Goal: Register for event/course

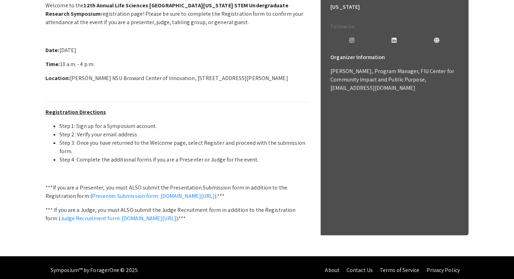
scroll to position [204, 0]
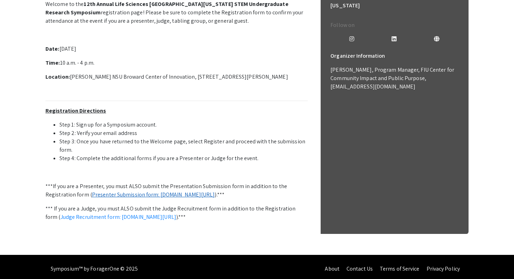
click at [183, 196] on link "Presenter Submission form: [DOMAIN_NAME][URL]" at bounding box center [153, 194] width 123 height 7
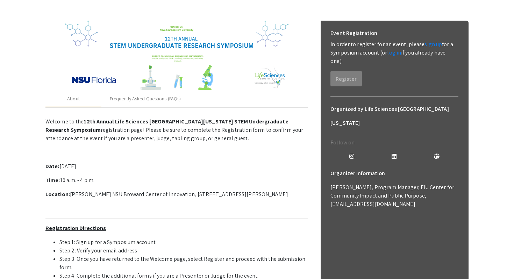
scroll to position [0, 0]
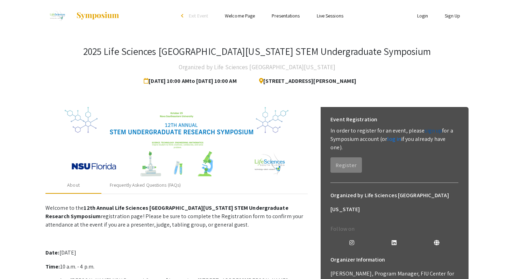
click at [424, 131] on link "sign up" at bounding box center [432, 130] width 17 height 7
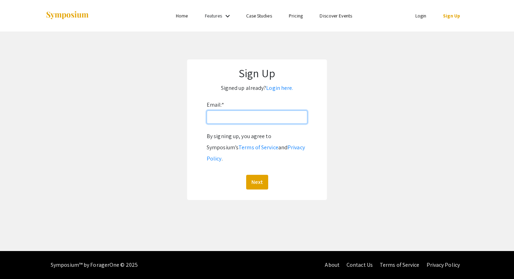
click at [251, 124] on input "Email: *" at bounding box center [256, 116] width 101 height 13
type input "[EMAIL_ADDRESS][DOMAIN_NAME]"
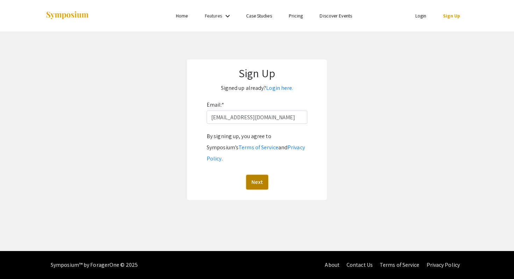
click at [259, 175] on button "Next" at bounding box center [257, 182] width 22 height 15
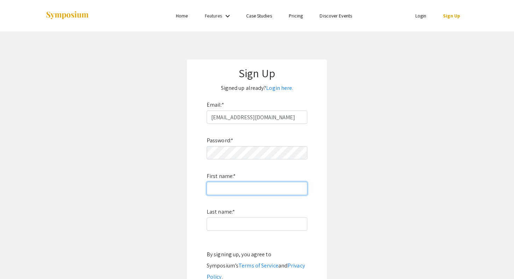
click at [248, 188] on input "First name: *" at bounding box center [256, 188] width 101 height 13
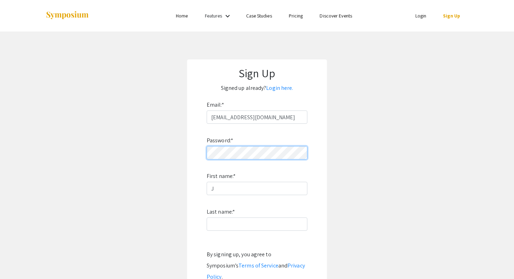
click at [151, 145] on app-signup "Sign Up Signed up already? Login here. Email: * [EMAIL_ADDRESS][DOMAIN_NAME] Pa…" at bounding box center [257, 188] width 514 height 258
click at [161, 144] on app-signup "Sign Up Signed up already? Login here. Email: * [EMAIL_ADDRESS][DOMAIN_NAME] Pa…" at bounding box center [257, 188] width 514 height 258
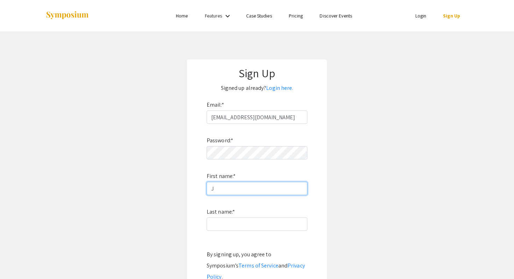
click at [220, 190] on input "J" at bounding box center [256, 188] width 101 height 13
type input "[PERSON_NAME]"
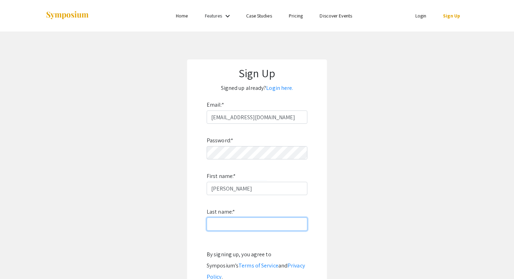
click at [233, 228] on input "Last name: *" at bounding box center [256, 223] width 101 height 13
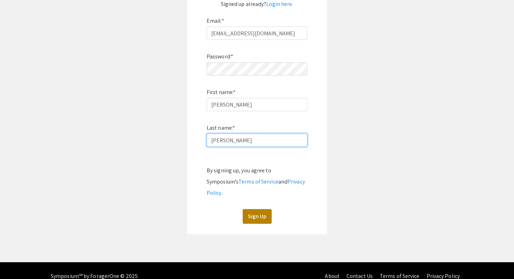
type input "[PERSON_NAME]"
click at [259, 209] on button "Sign Up" at bounding box center [256, 216] width 29 height 15
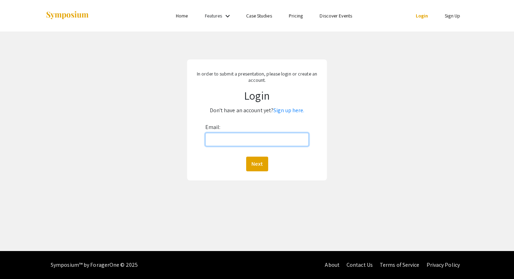
click at [272, 135] on input "Email:" at bounding box center [257, 139] width 104 height 13
type input "[EMAIL_ADDRESS][DOMAIN_NAME]"
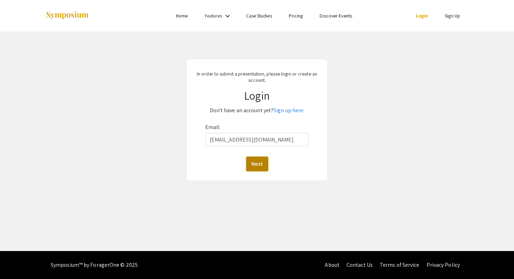
click at [260, 161] on button "Next" at bounding box center [257, 163] width 22 height 15
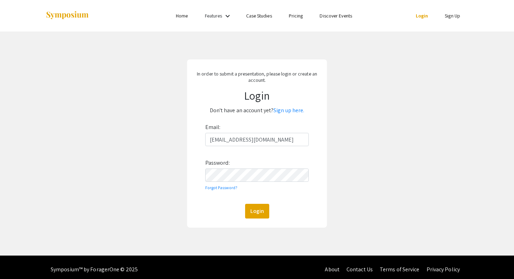
click at [246, 183] on div "Email: jt2349@mynsu.nova.edu Password: Forgot Password? Login" at bounding box center [257, 170] width 104 height 97
click at [245, 204] on button "Login" at bounding box center [257, 211] width 24 height 15
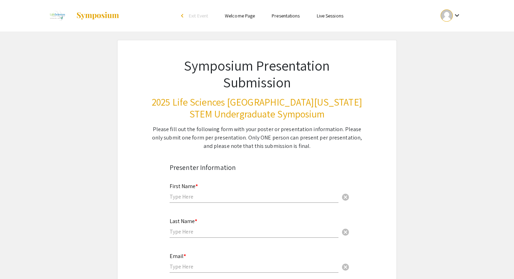
click at [219, 201] on div "First Name * cancel" at bounding box center [253, 189] width 169 height 27
type input "[PERSON_NAME]"
click at [206, 232] on input "text" at bounding box center [253, 231] width 169 height 7
type input "[PERSON_NAME]"
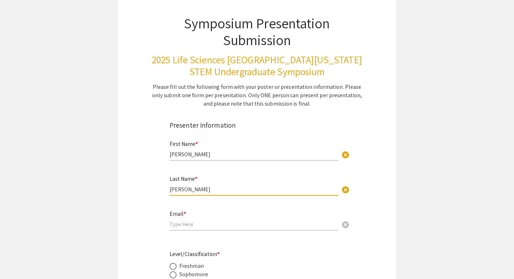
scroll to position [103, 0]
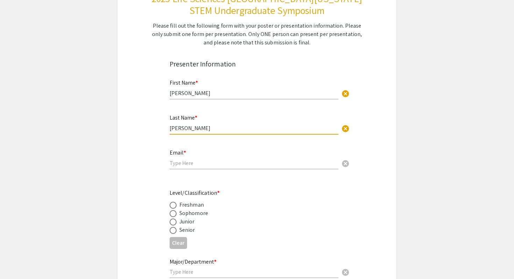
click at [217, 160] on input "email" at bounding box center [253, 162] width 169 height 7
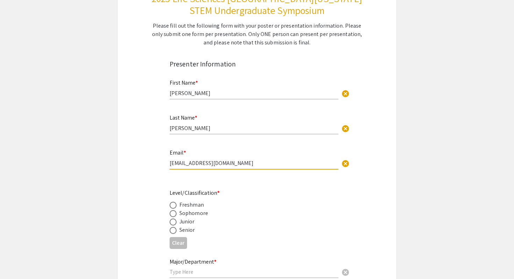
type input "[EMAIL_ADDRESS][DOMAIN_NAME]"
click at [187, 214] on div "Sophomore" at bounding box center [193, 213] width 29 height 8
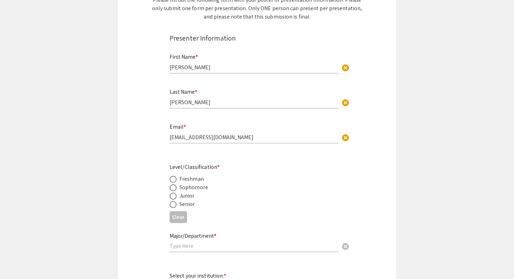
scroll to position [139, 0]
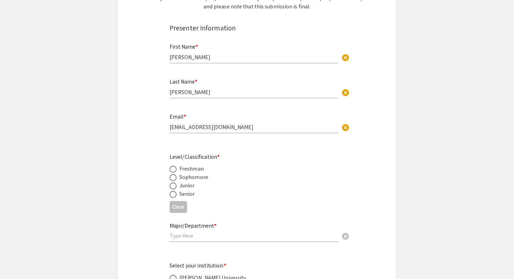
click at [175, 178] on span at bounding box center [172, 177] width 7 height 7
click at [175, 178] on input "radio" at bounding box center [172, 177] width 7 height 7
radio input "true"
click at [181, 241] on div "Major/Department * cancel" at bounding box center [253, 229] width 169 height 27
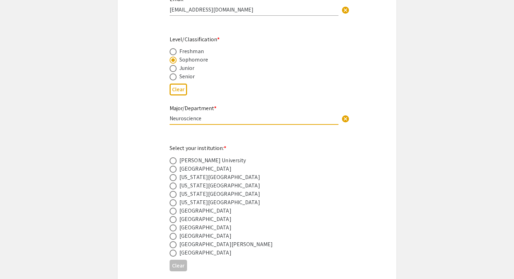
scroll to position [264, 0]
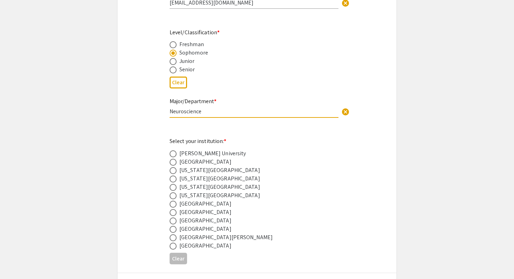
type input "Neuroscience"
click at [197, 221] on div "Nova Southeastern University" at bounding box center [205, 220] width 52 height 8
click at [175, 223] on span at bounding box center [172, 220] width 7 height 7
click at [175, 223] on input "radio" at bounding box center [172, 220] width 7 height 7
radio input "true"
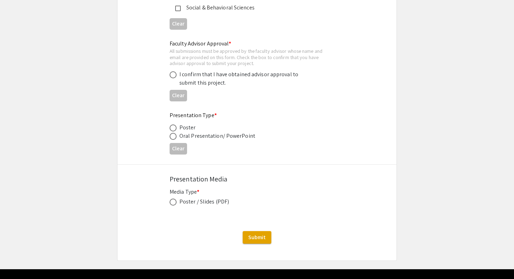
scroll to position [1047, 0]
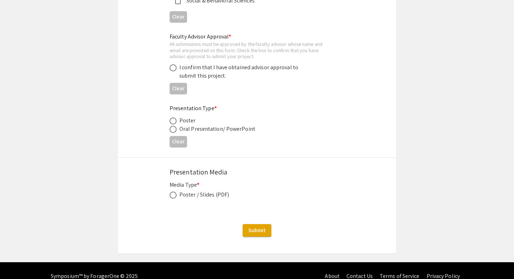
click at [174, 131] on span at bounding box center [172, 129] width 7 height 7
click at [174, 131] on input "radio" at bounding box center [172, 129] width 7 height 7
radio input "true"
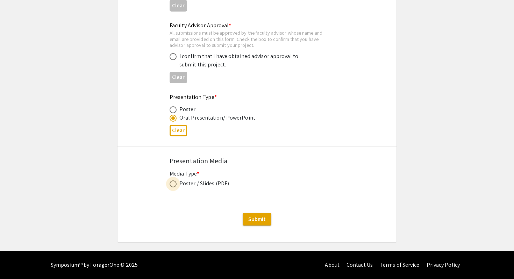
click at [175, 186] on span at bounding box center [172, 183] width 7 height 7
click at [175, 186] on input "radio" at bounding box center [172, 183] width 7 height 7
radio input "true"
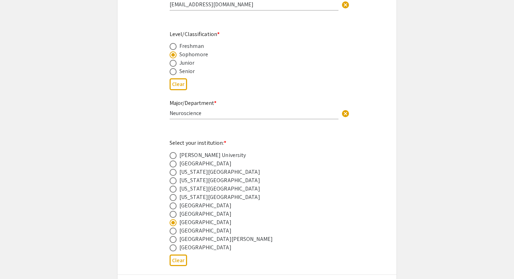
scroll to position [0, 0]
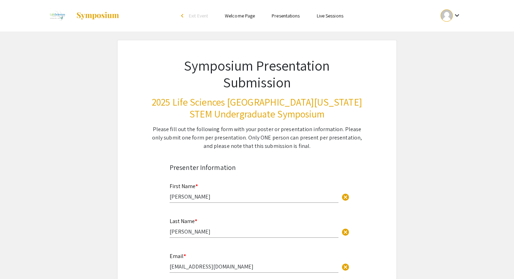
click at [94, 21] on link at bounding box center [82, 15] width 74 height 17
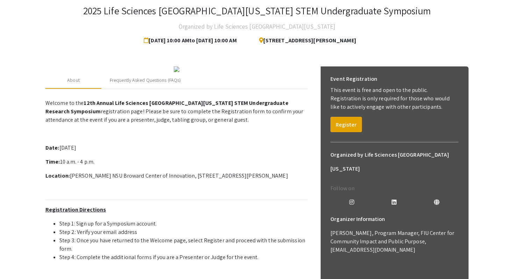
scroll to position [40, 0]
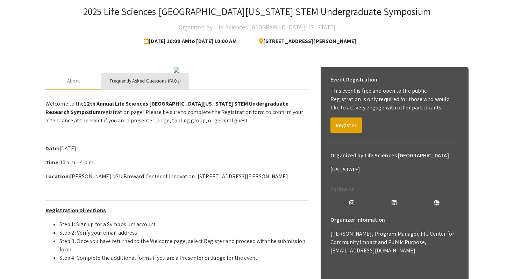
click at [139, 85] on div "Frequently Asked Questions (FAQs)" at bounding box center [145, 80] width 71 height 7
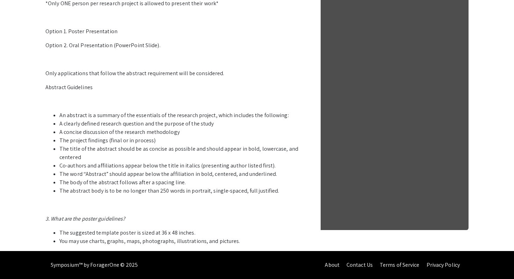
scroll to position [313, 0]
click at [144, 105] on p at bounding box center [176, 101] width 262 height 8
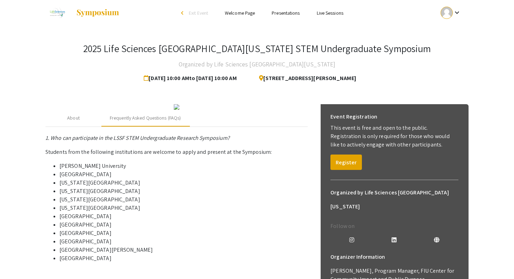
scroll to position [0, 0]
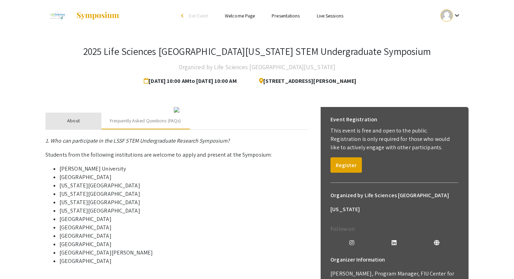
click at [87, 129] on div "About" at bounding box center [73, 120] width 56 height 17
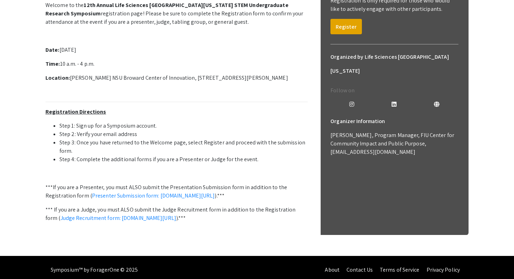
scroll to position [137, 0]
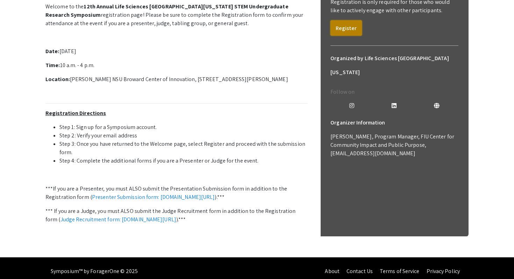
click at [357, 27] on button "Register" at bounding box center [345, 27] width 31 height 15
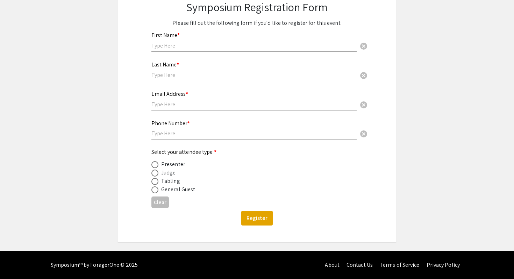
scroll to position [84, 0]
click at [173, 165] on div "Presenter" at bounding box center [173, 164] width 24 height 8
click at [157, 167] on span at bounding box center [154, 164] width 7 height 7
click at [157, 167] on input "radio" at bounding box center [154, 164] width 7 height 7
radio input "true"
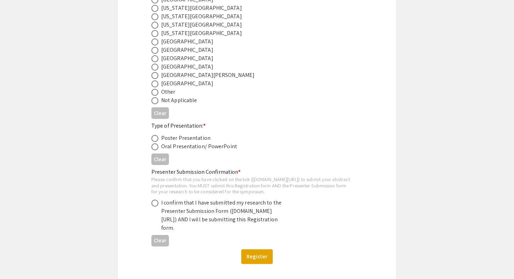
scroll to position [309, 0]
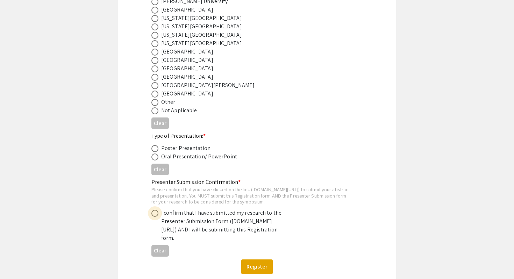
click at [158, 217] on span at bounding box center [154, 213] width 7 height 7
click at [158, 217] on input "radio" at bounding box center [154, 213] width 7 height 7
radio input "true"
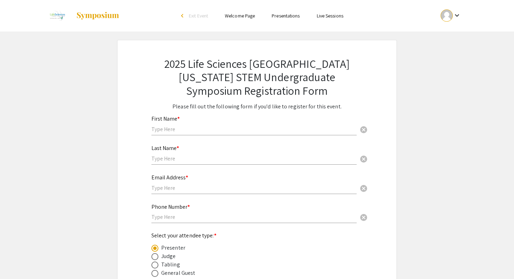
scroll to position [0, 0]
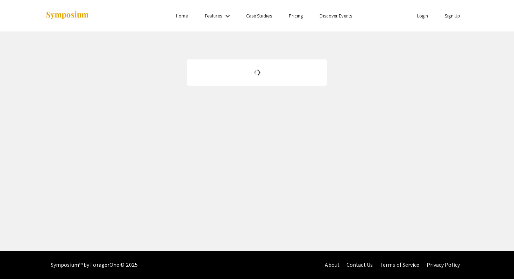
click at [274, 151] on div "Skip navigation Home Features keyboard_arrow_down Case Studies Pricing Discover…" at bounding box center [257, 125] width 514 height 251
